Goal: Information Seeking & Learning: Stay updated

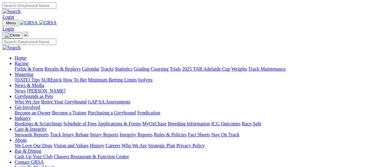
click at [74, 66] on link "Results & Replays" at bounding box center [62, 68] width 36 height 5
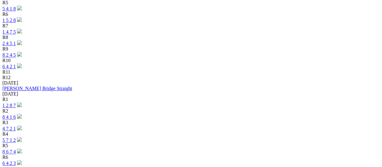
scroll to position [365, 0]
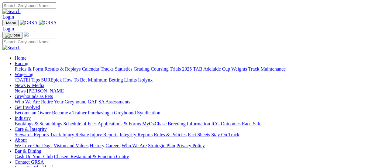
click at [30, 66] on link "Fields & Form" at bounding box center [29, 68] width 29 height 5
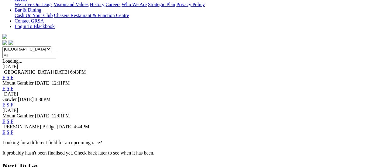
scroll to position [91, 0]
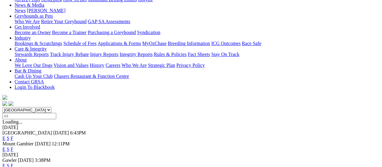
click at [13, 136] on link "F" at bounding box center [12, 138] width 3 height 5
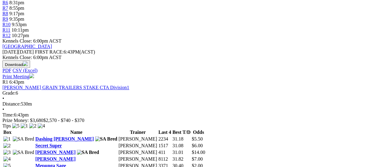
scroll to position [152, 0]
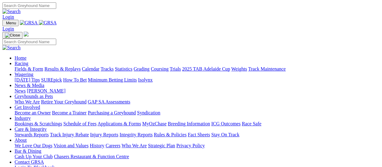
click at [44, 83] on link "News & Media" at bounding box center [30, 85] width 30 height 5
click at [26, 88] on link "News" at bounding box center [20, 90] width 11 height 5
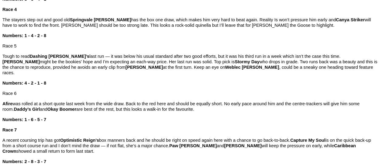
scroll to position [365, 0]
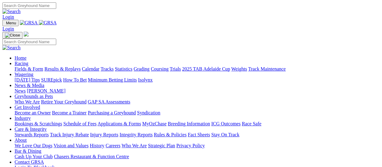
click at [36, 66] on link "Fields & Form" at bounding box center [29, 68] width 29 height 5
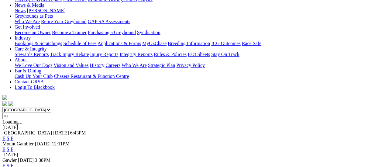
scroll to position [30, 0]
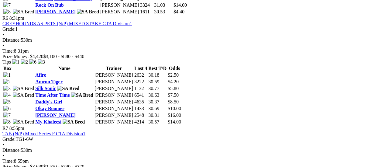
scroll to position [760, 0]
